Goal: Find contact information: Find contact information

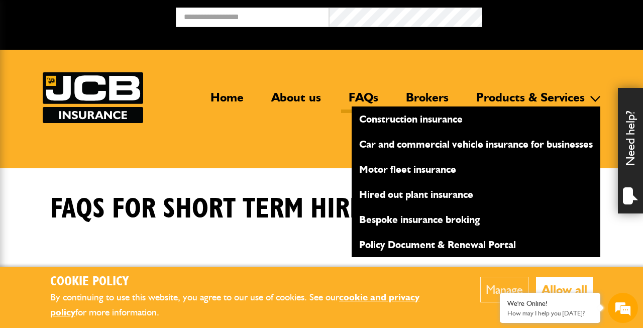
click at [417, 195] on link "Hired out plant insurance" at bounding box center [476, 194] width 249 height 17
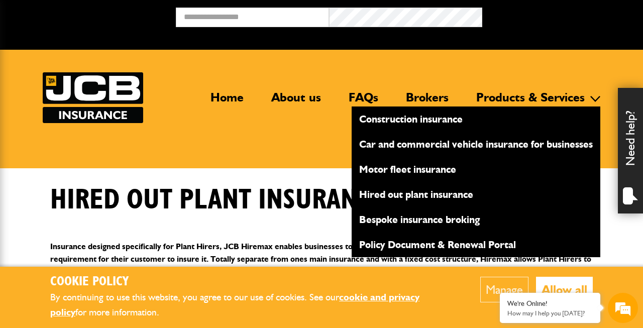
click at [409, 195] on link "Hired out plant insurance" at bounding box center [476, 194] width 249 height 17
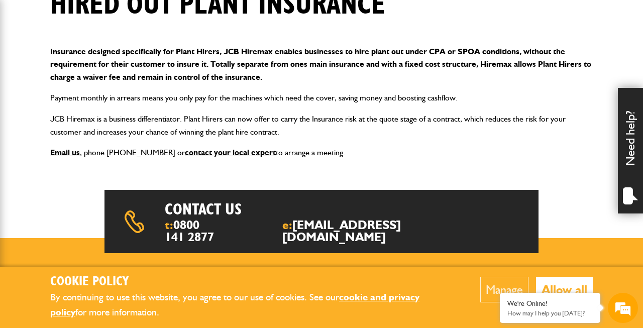
scroll to position [190, 0]
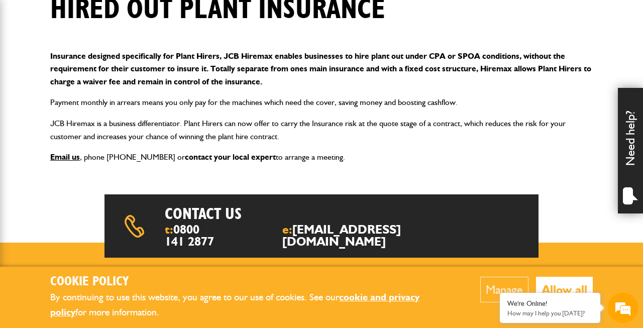
click at [203, 158] on link "contact your local expert" at bounding box center [230, 157] width 91 height 10
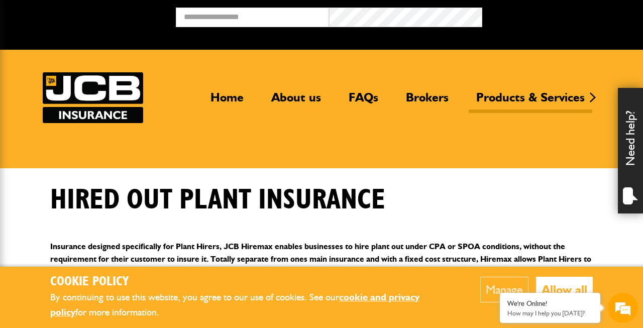
scroll to position [190, 0]
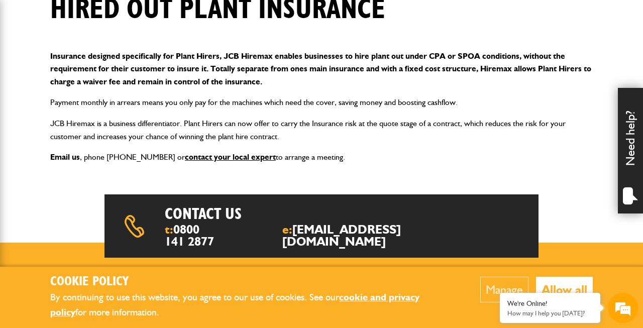
click at [70, 156] on link "Email us" at bounding box center [65, 157] width 30 height 10
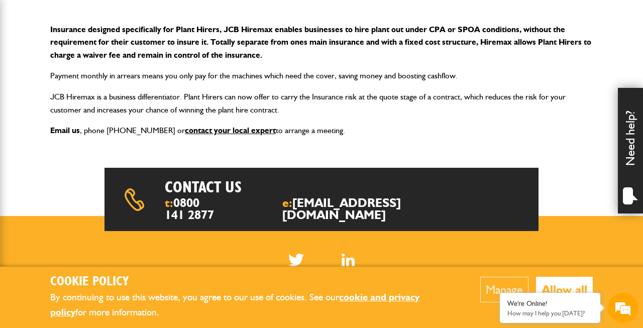
scroll to position [0, 0]
